Goal: Information Seeking & Learning: Learn about a topic

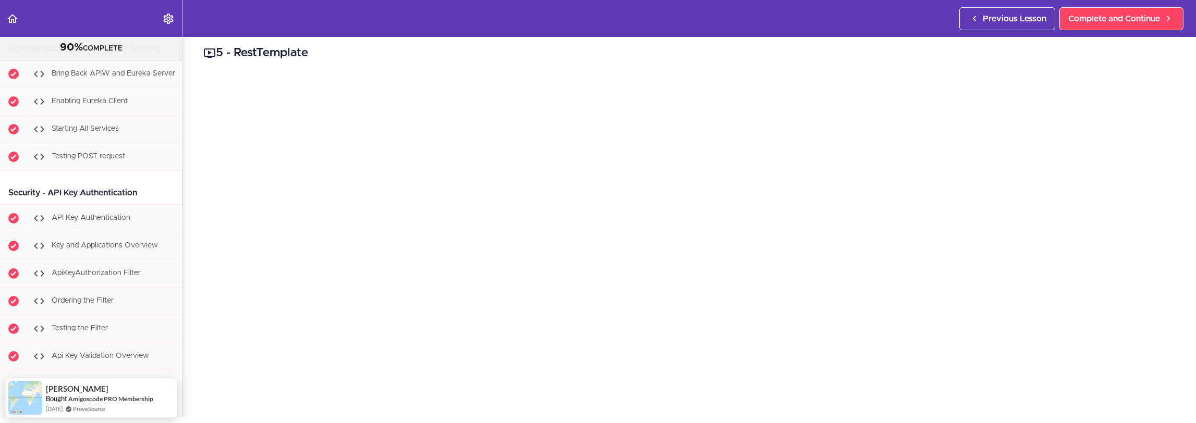
scroll to position [5528, 0]
click at [117, 79] on span "Bring Back APIW and Eureka Server" at bounding box center [114, 75] width 124 height 7
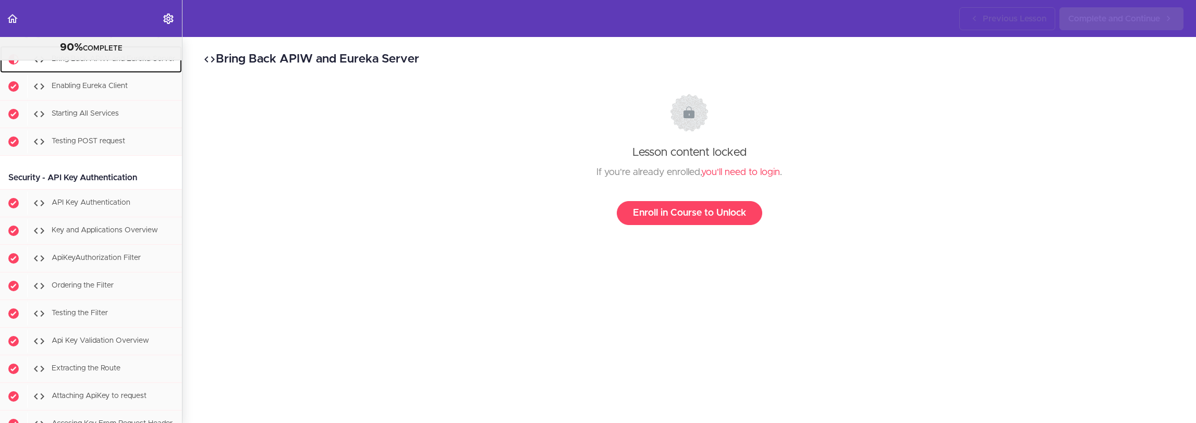
scroll to position [5552, 0]
click at [737, 163] on div "Lesson content locked If you're already enrolled, you'll need to login . Enroll…" at bounding box center [689, 159] width 952 height 131
click at [732, 167] on div "If you're already enrolled, you'll need to login ." at bounding box center [689, 173] width 952 height 16
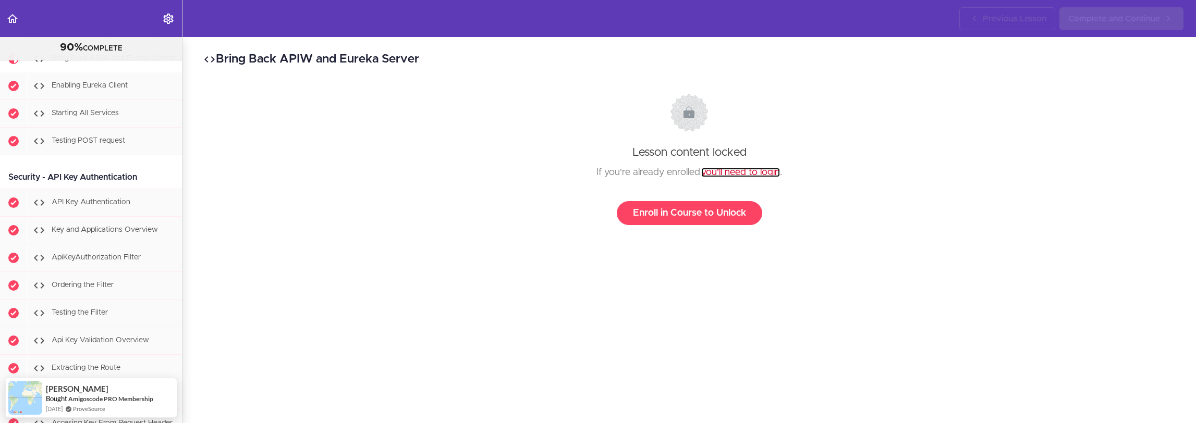
click at [731, 168] on link "you'll need to login" at bounding box center [740, 172] width 79 height 9
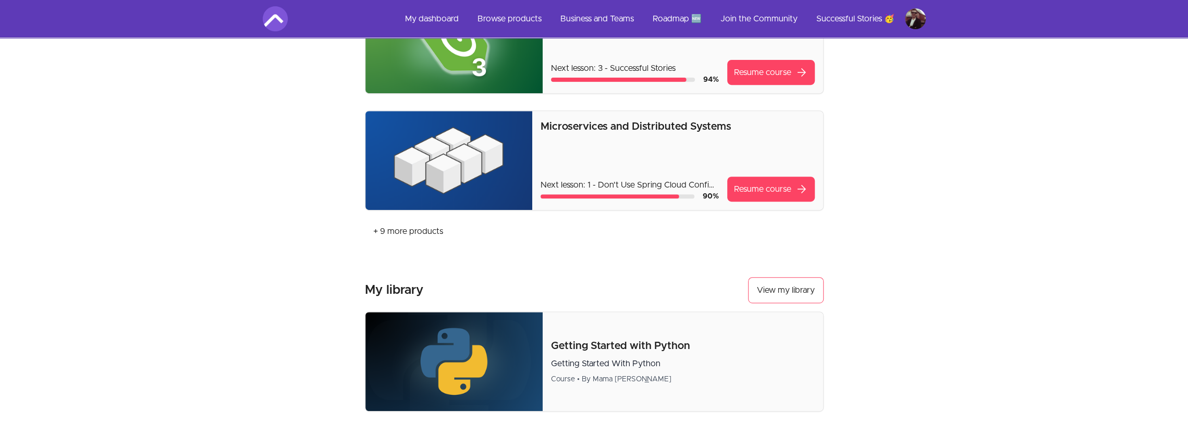
scroll to position [365, 0]
click at [769, 183] on link "Resume course arrow_forward" at bounding box center [771, 188] width 88 height 25
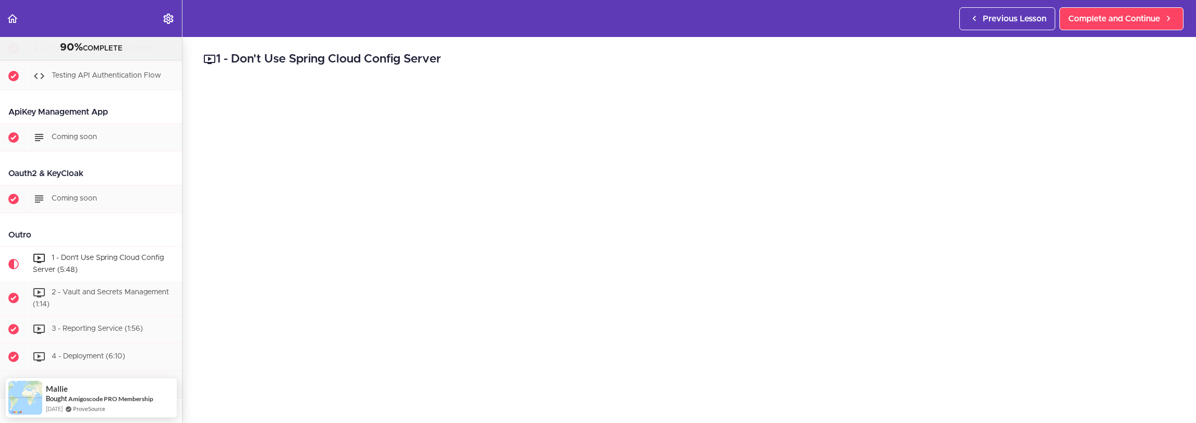
scroll to position [5953, 0]
click at [93, 204] on span "Coming soon" at bounding box center [74, 200] width 45 height 7
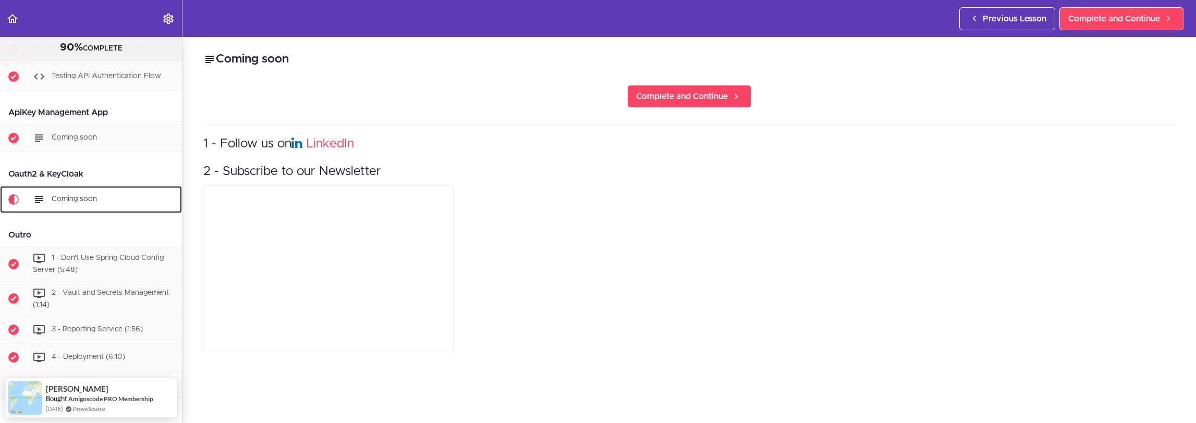
scroll to position [5953, 0]
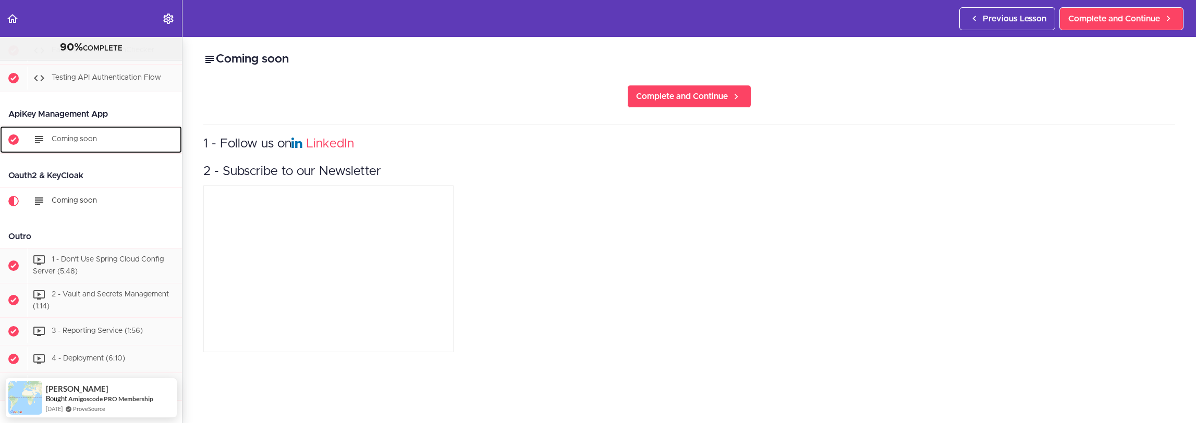
click at [91, 151] on div "Coming soon" at bounding box center [104, 139] width 155 height 23
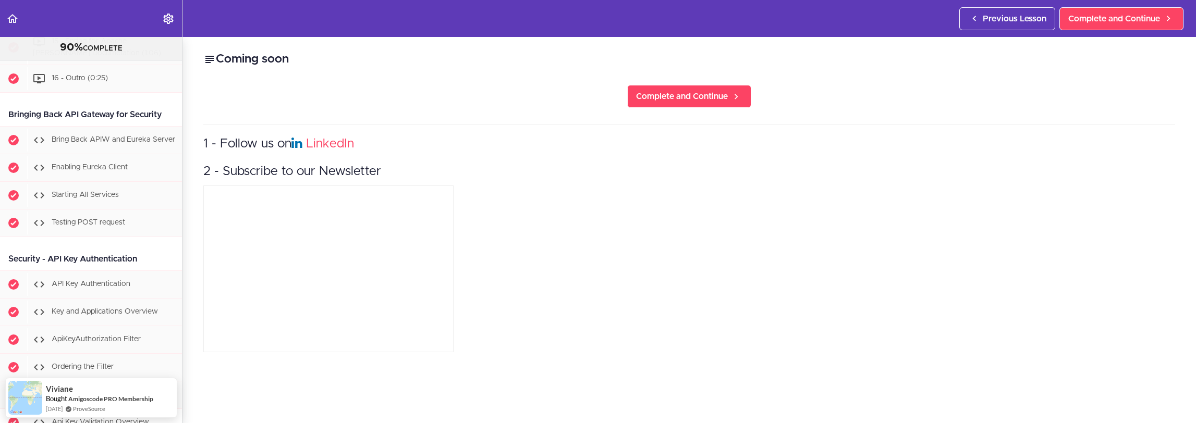
scroll to position [5471, 0]
click at [118, 151] on div "Bring Back APIW and Eureka Server" at bounding box center [104, 139] width 155 height 23
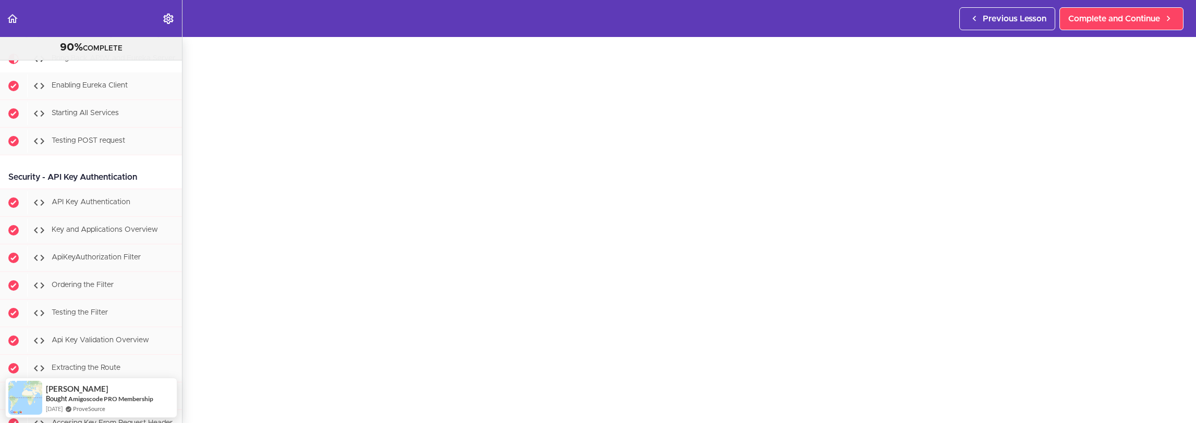
scroll to position [209, 0]
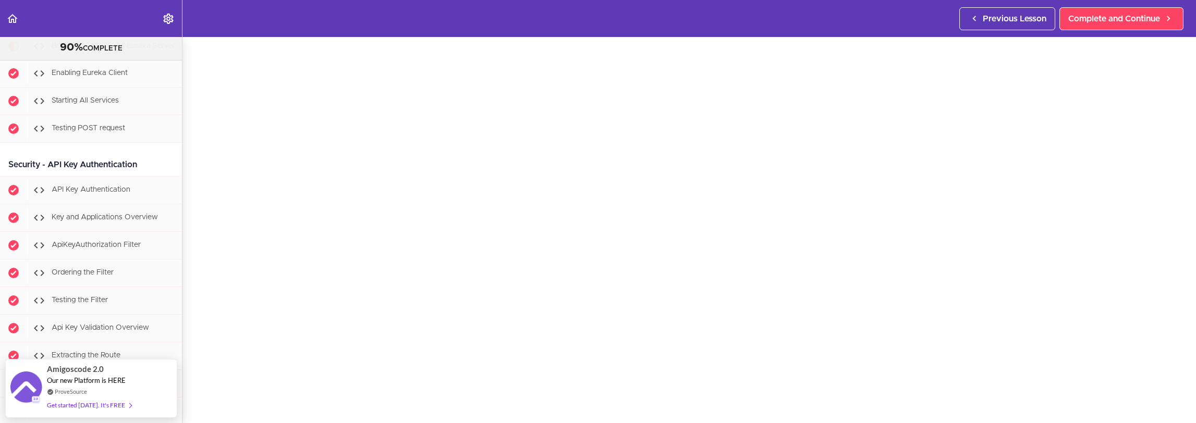
scroll to position [209, 0]
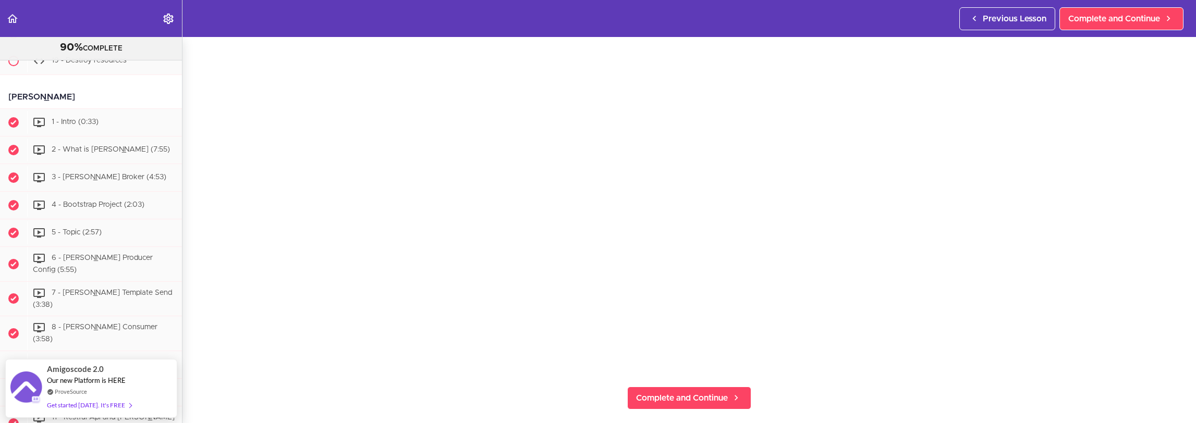
scroll to position [4938, 0]
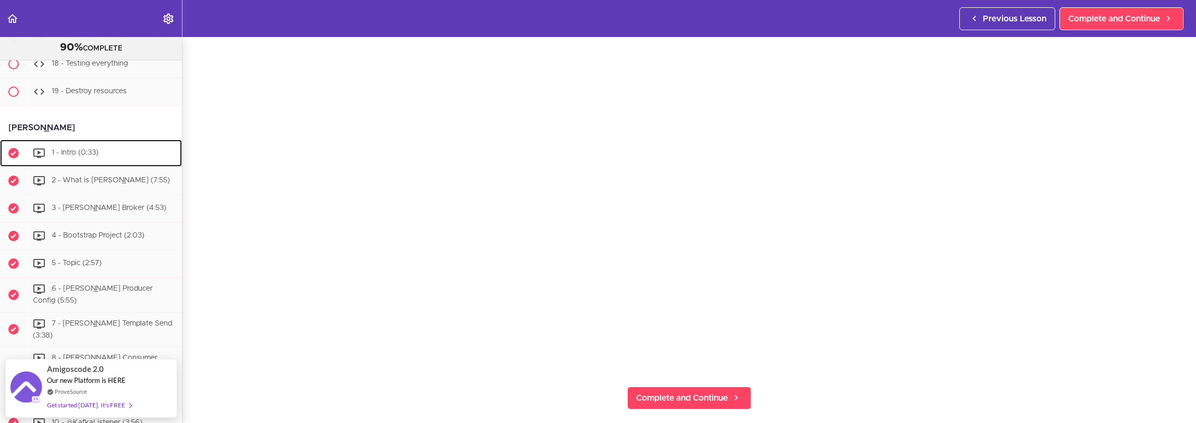
click at [104, 165] on div "1 - Intro (0:33)" at bounding box center [104, 153] width 155 height 23
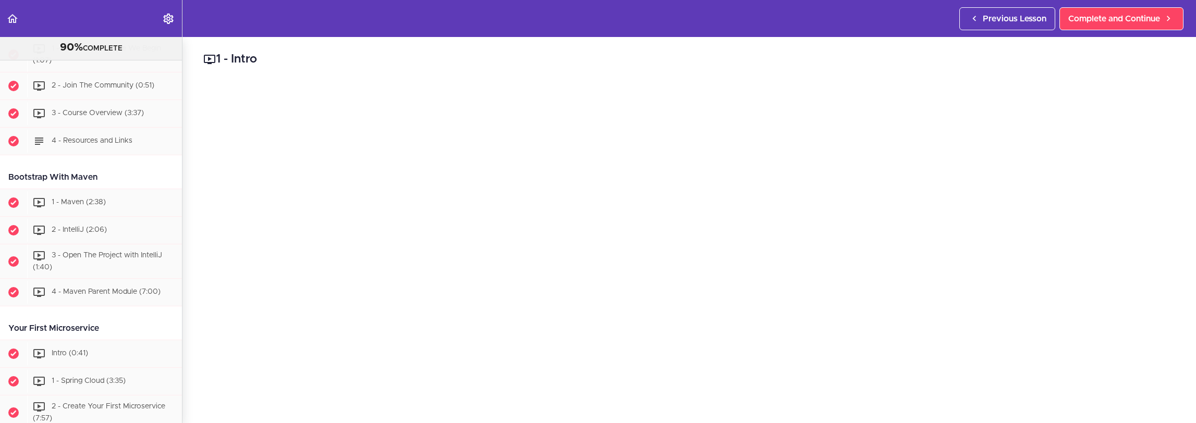
scroll to position [104, 0]
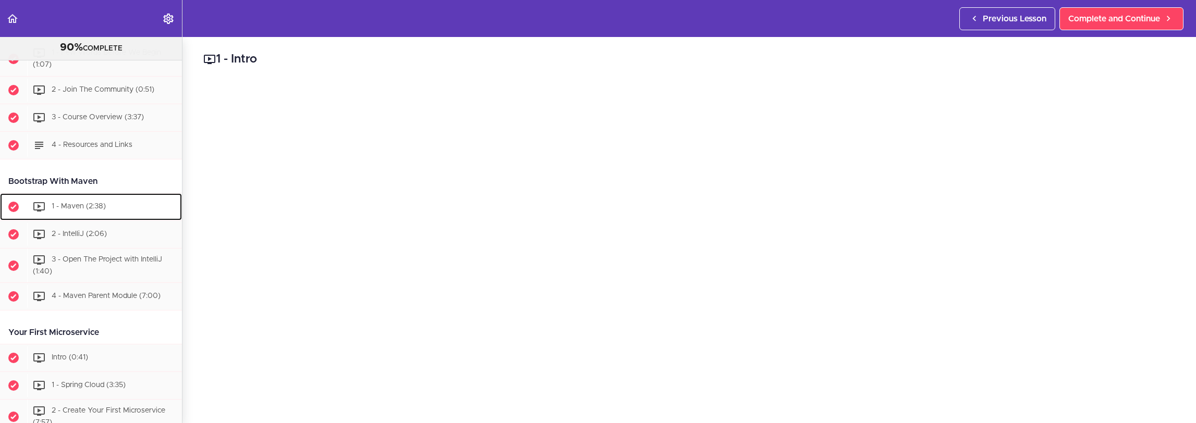
click at [125, 200] on div "1 - Maven (2:38)" at bounding box center [104, 207] width 155 height 23
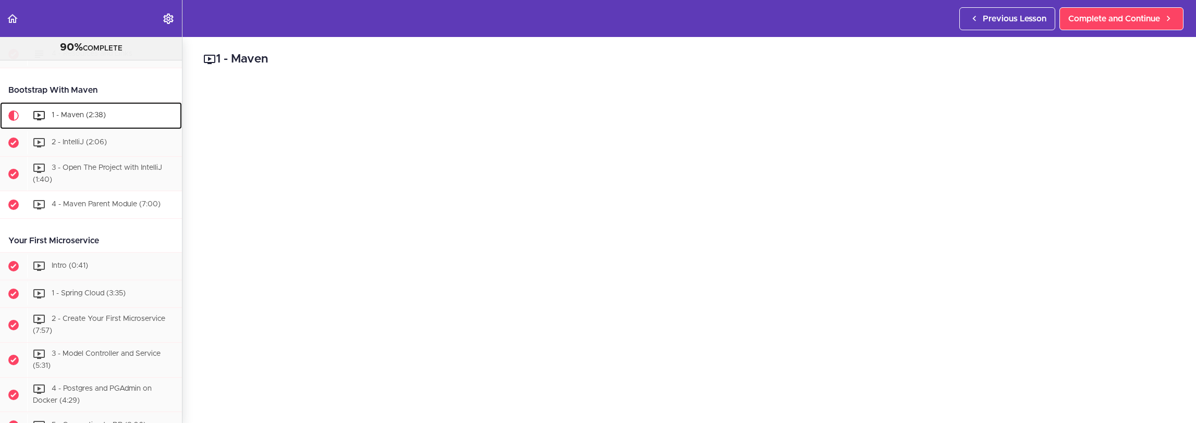
scroll to position [221, 0]
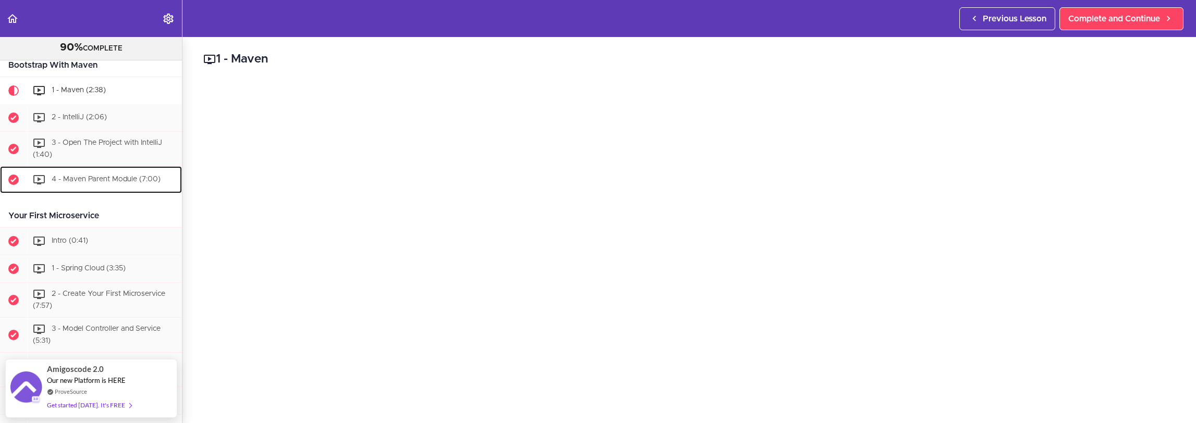
click at [132, 176] on span "4 - Maven Parent Module (7:00)" at bounding box center [106, 179] width 109 height 7
